Goal: Find specific page/section

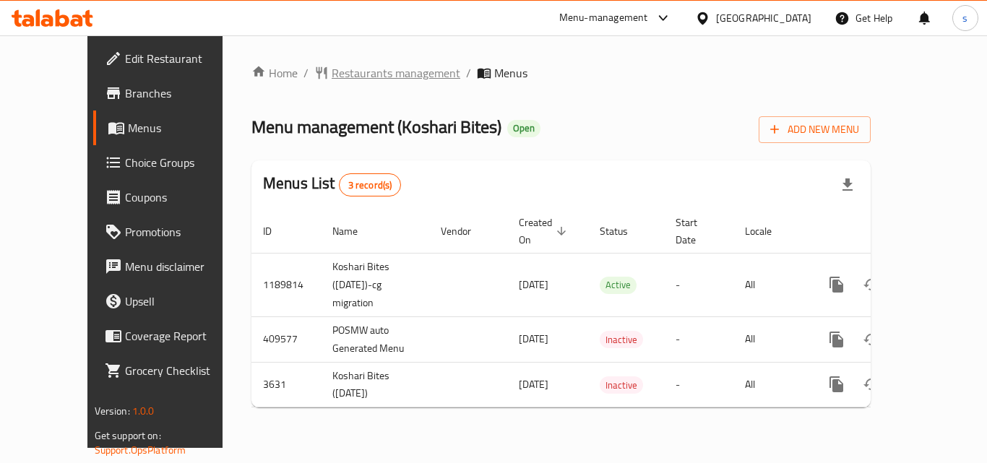
click at [332, 68] on span "Restaurants management" at bounding box center [396, 72] width 129 height 17
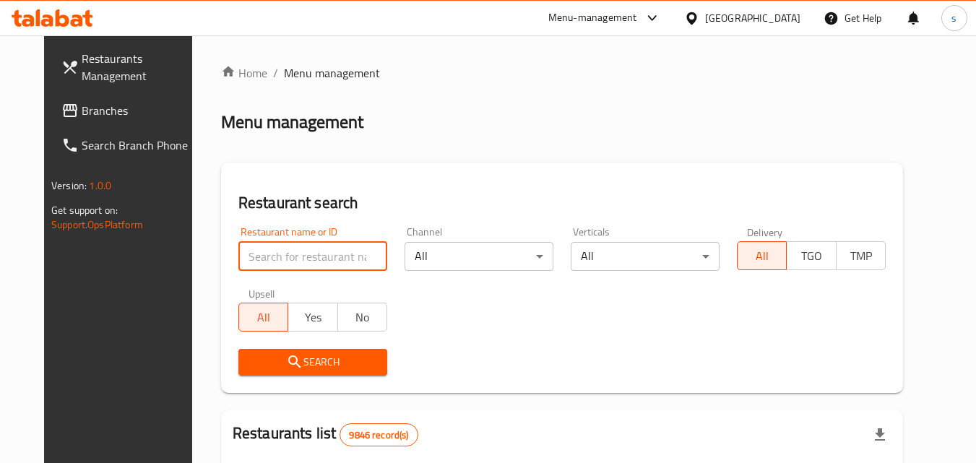
click at [343, 259] on input "search" at bounding box center [312, 256] width 149 height 29
paste input "2372"
type input "2372"
click button "Search" at bounding box center [312, 362] width 149 height 27
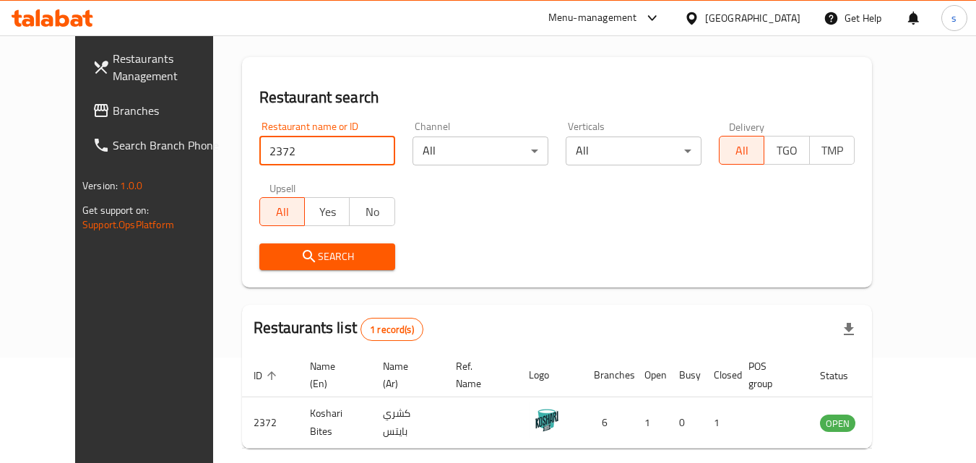
scroll to position [169, 0]
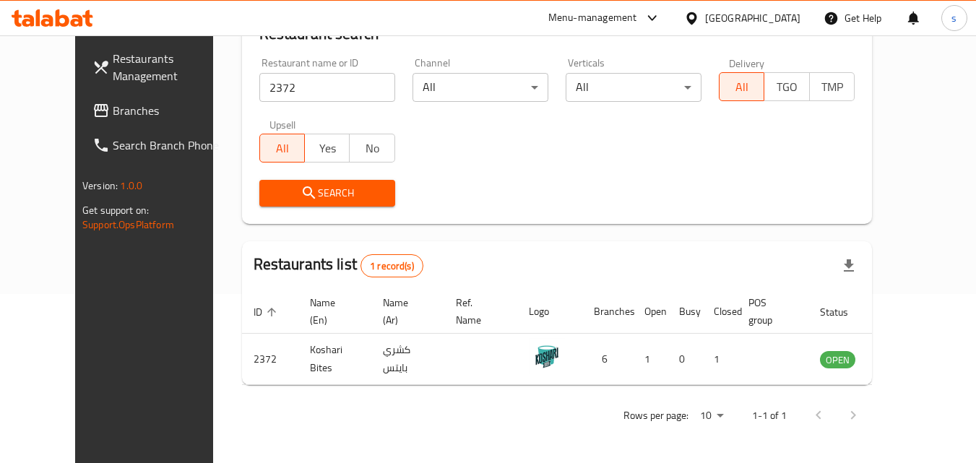
click at [783, 17] on div "[GEOGRAPHIC_DATA]" at bounding box center [752, 18] width 95 height 16
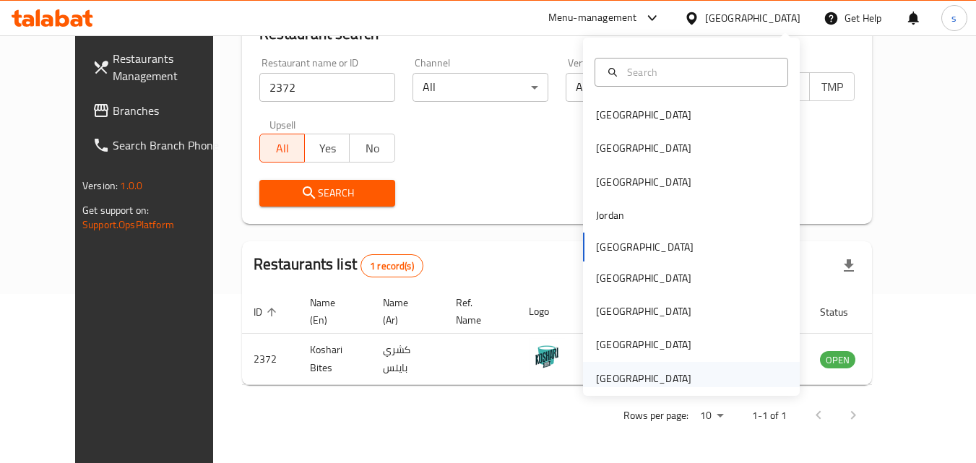
click at [650, 379] on div "[GEOGRAPHIC_DATA]" at bounding box center [643, 379] width 95 height 16
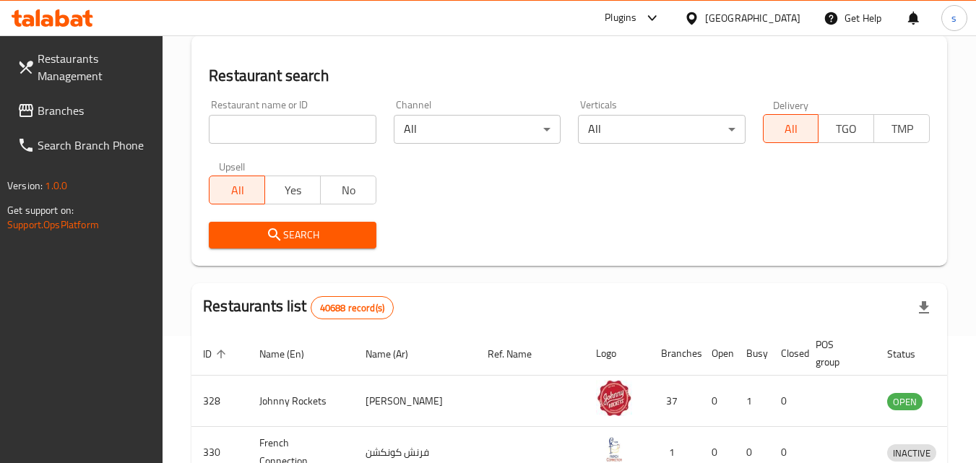
scroll to position [169, 0]
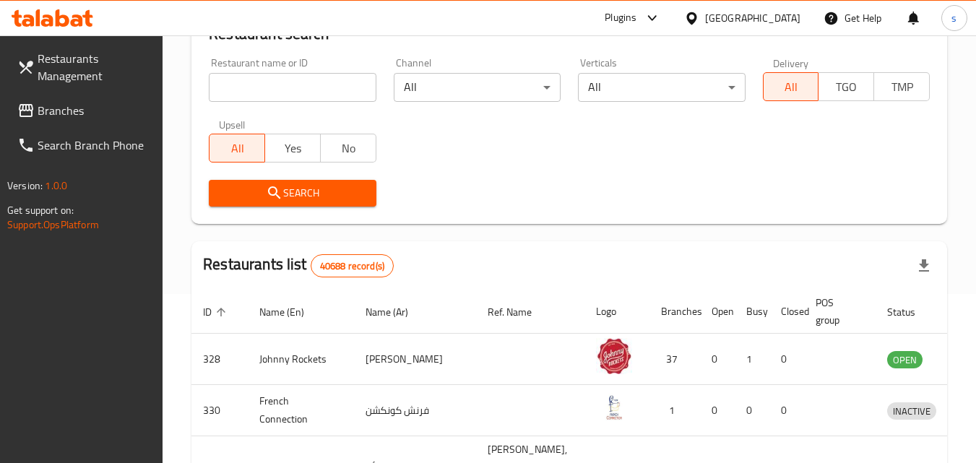
click at [79, 105] on span "Branches" at bounding box center [95, 110] width 114 height 17
